Goal: Check status: Check status

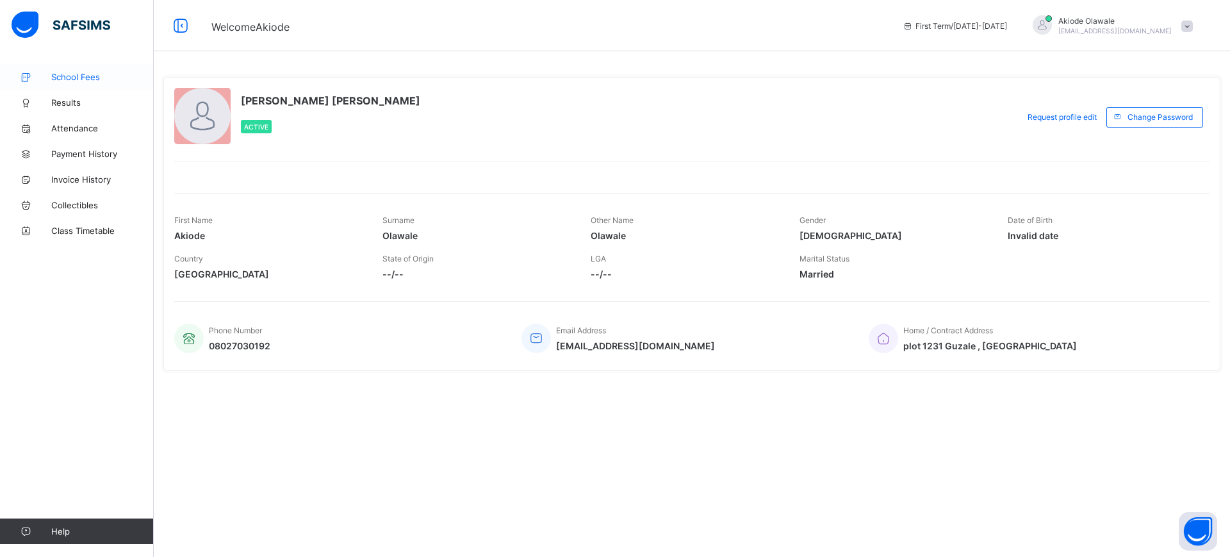
click at [69, 76] on span "School Fees" at bounding box center [102, 77] width 102 height 10
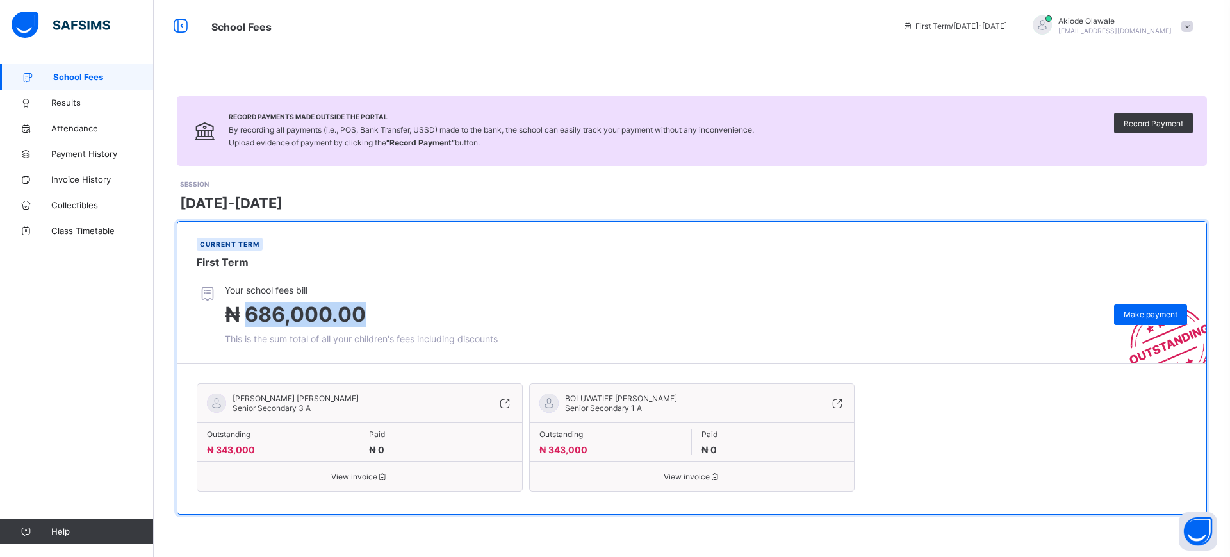
drag, startPoint x: 250, startPoint y: 316, endPoint x: 426, endPoint y: 324, distance: 176.3
click at [426, 324] on span "₦ 686,000.00" at bounding box center [361, 314] width 273 height 25
click at [471, 319] on span "₦ 686,000.00" at bounding box center [361, 314] width 273 height 25
click at [63, 99] on span "Results" at bounding box center [102, 102] width 102 height 10
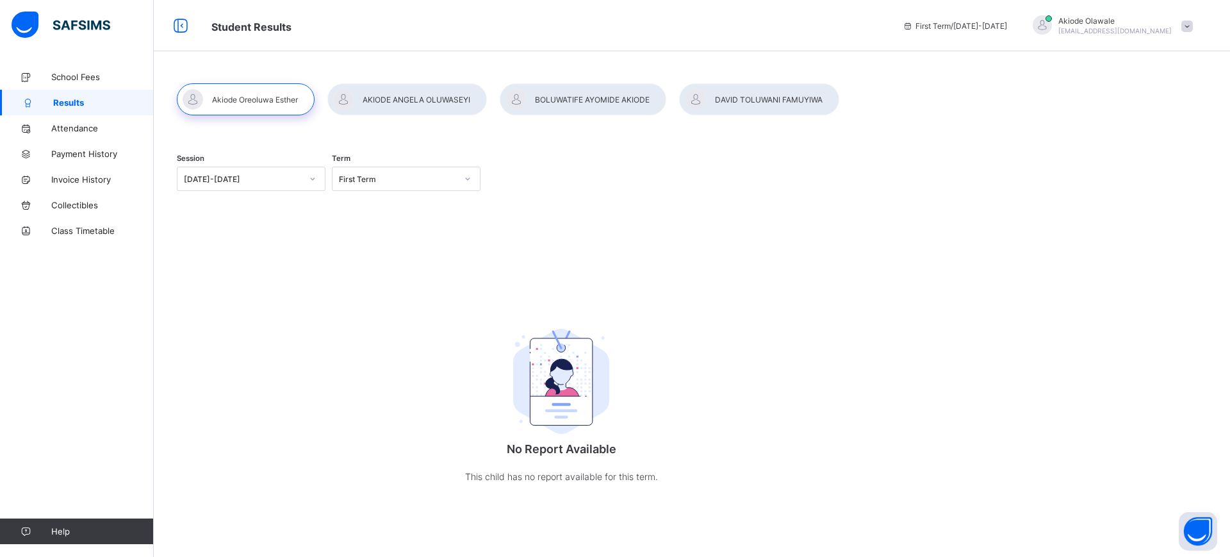
click at [764, 99] on div at bounding box center [759, 99] width 160 height 32
click at [75, 78] on span "School Fees" at bounding box center [102, 77] width 102 height 10
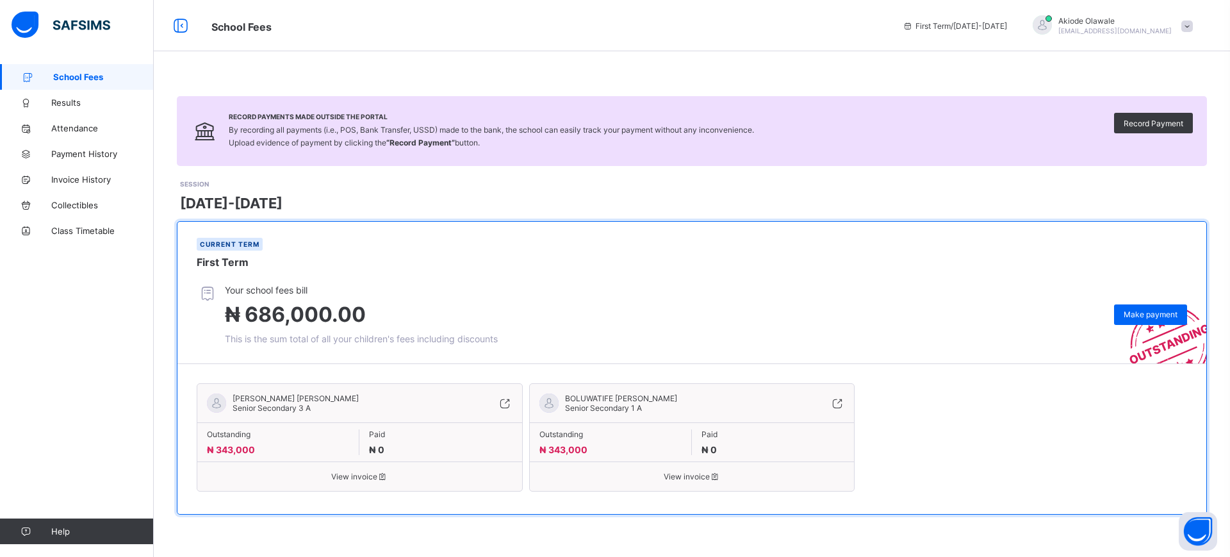
click at [369, 475] on span "View invoice" at bounding box center [360, 476] width 306 height 10
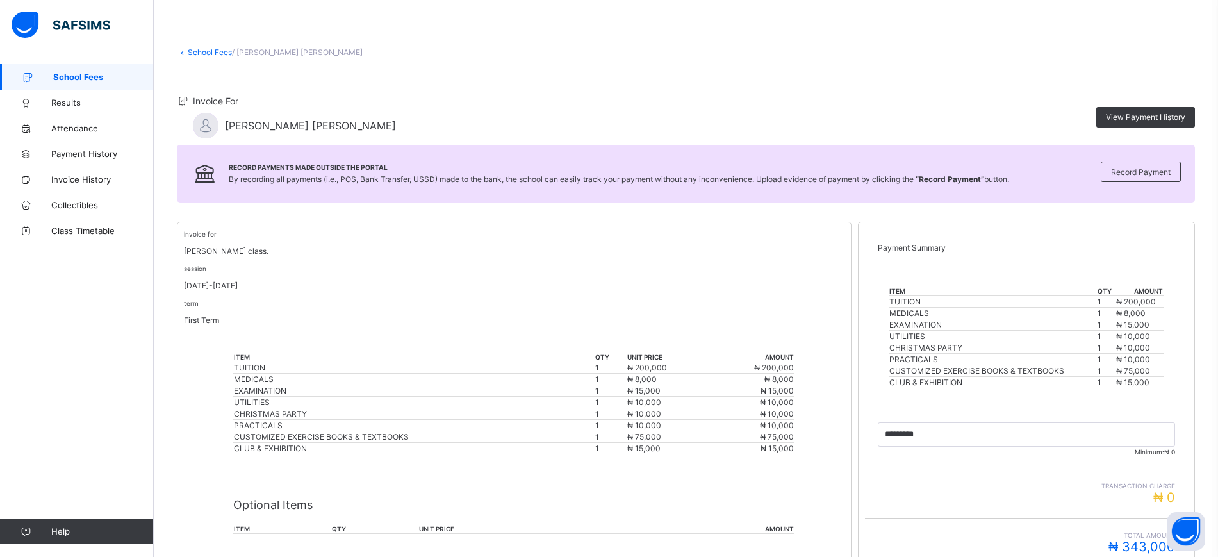
scroll to position [8, 0]
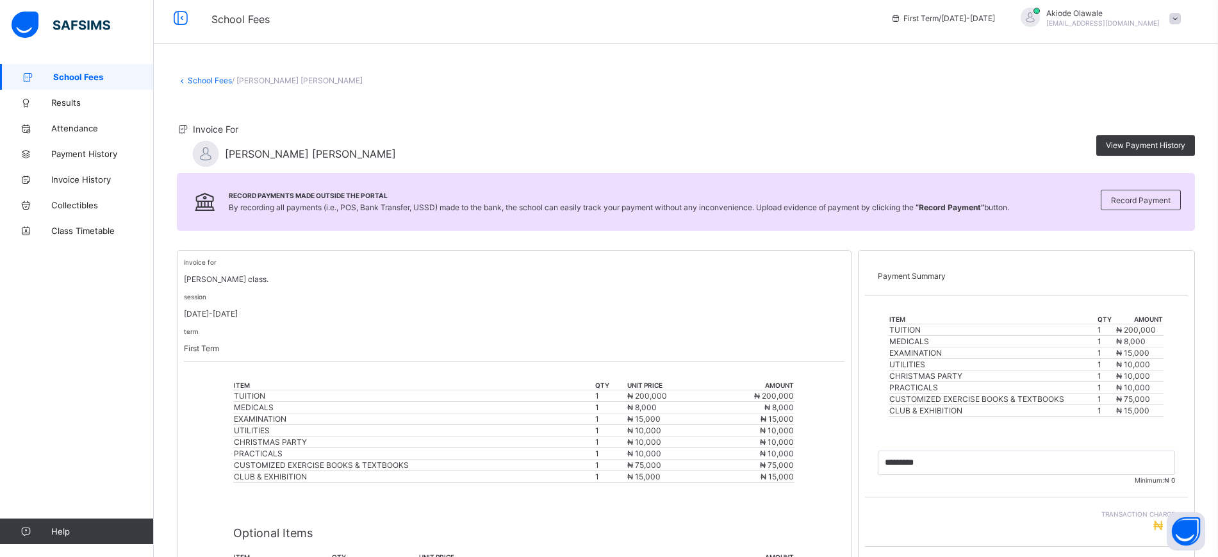
click at [66, 76] on span "School Fees" at bounding box center [103, 77] width 101 height 10
